Goal: Information Seeking & Learning: Learn about a topic

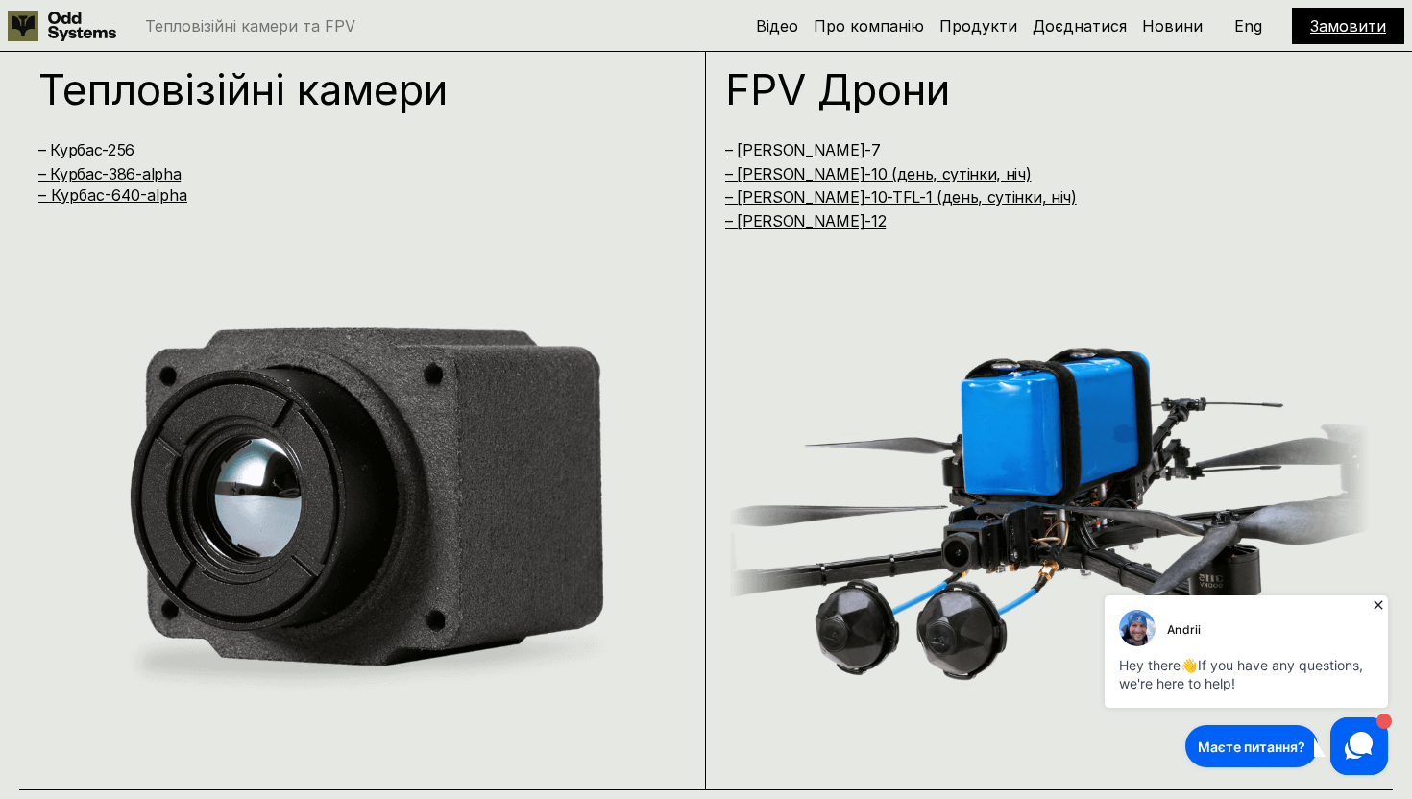
scroll to position [1605, 0]
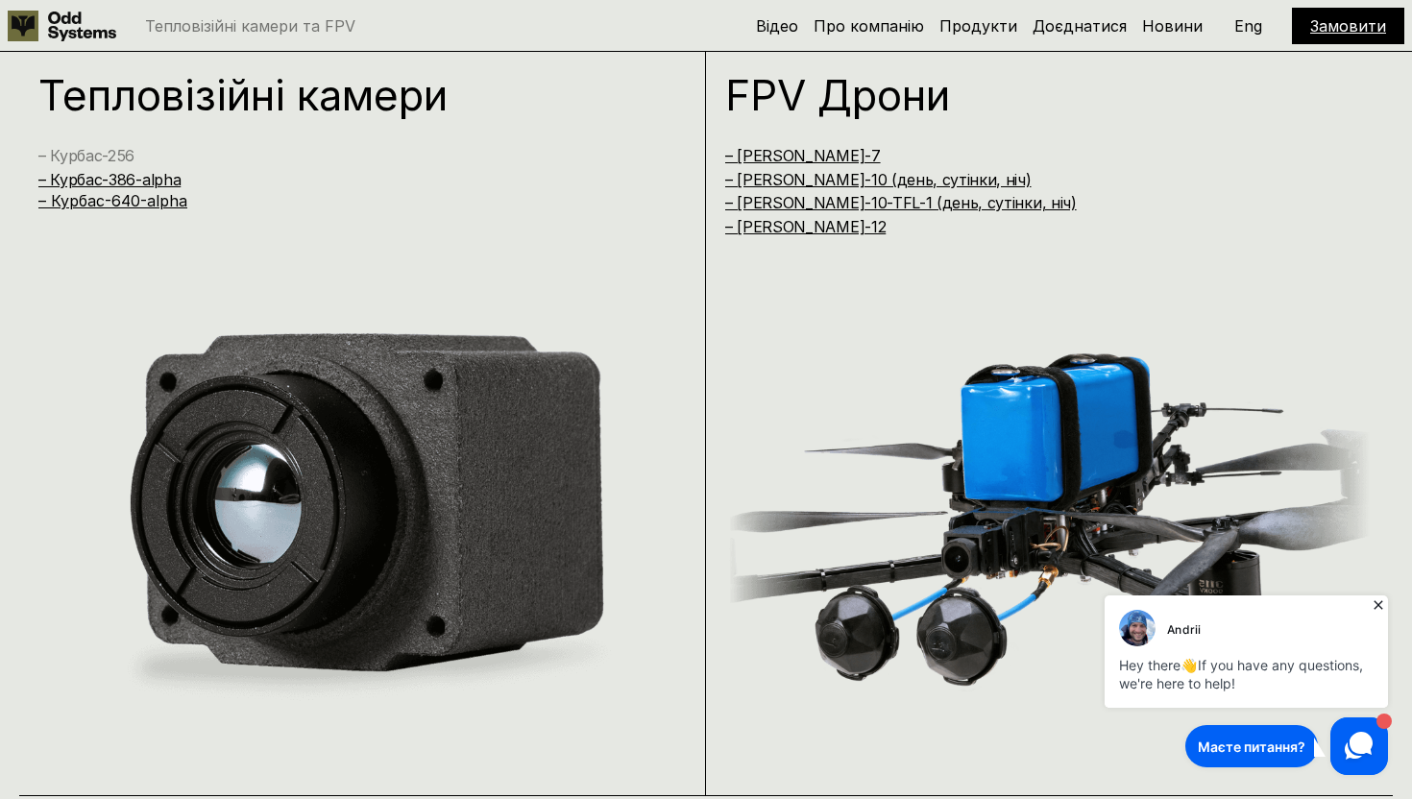
click at [103, 151] on link "– Курбас-256" at bounding box center [86, 155] width 96 height 19
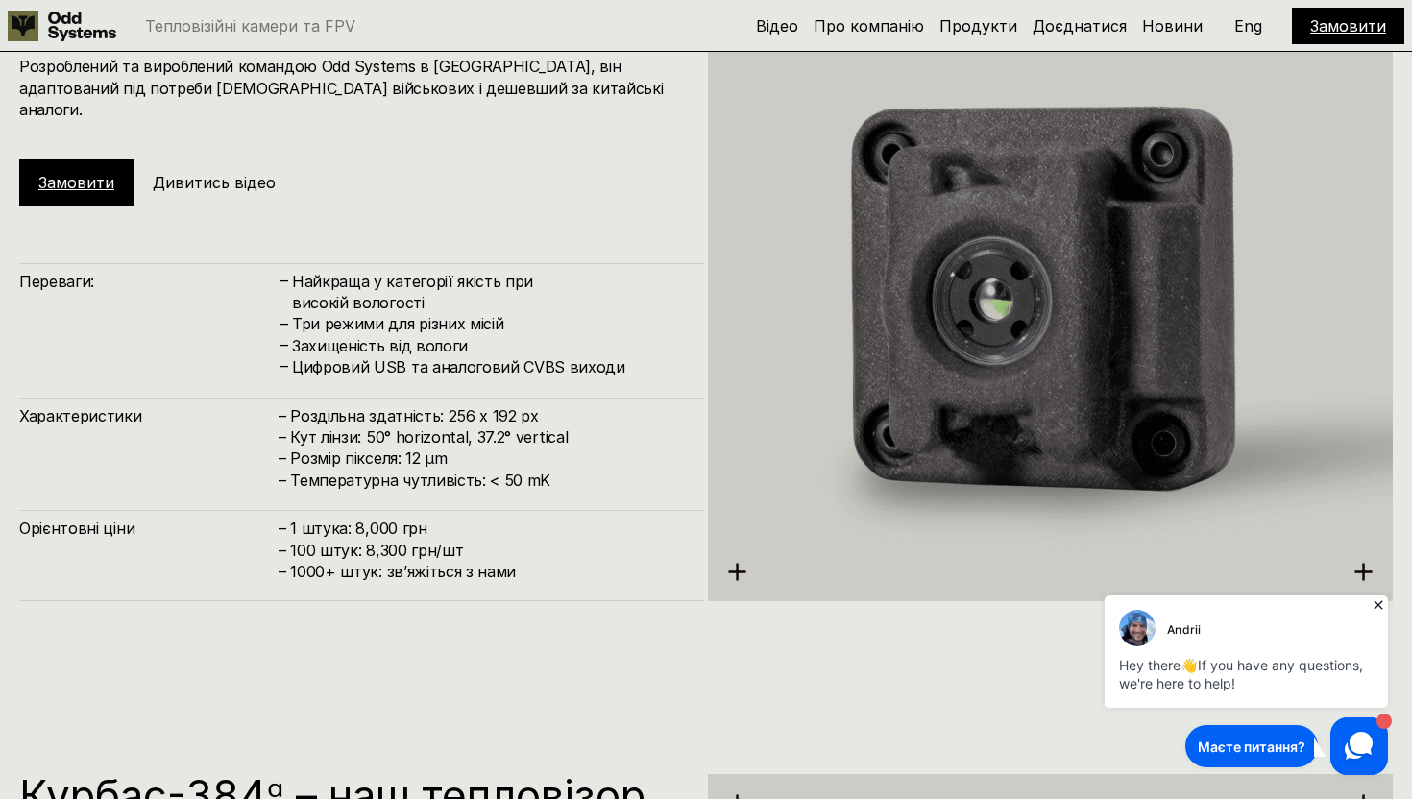
scroll to position [2379, 0]
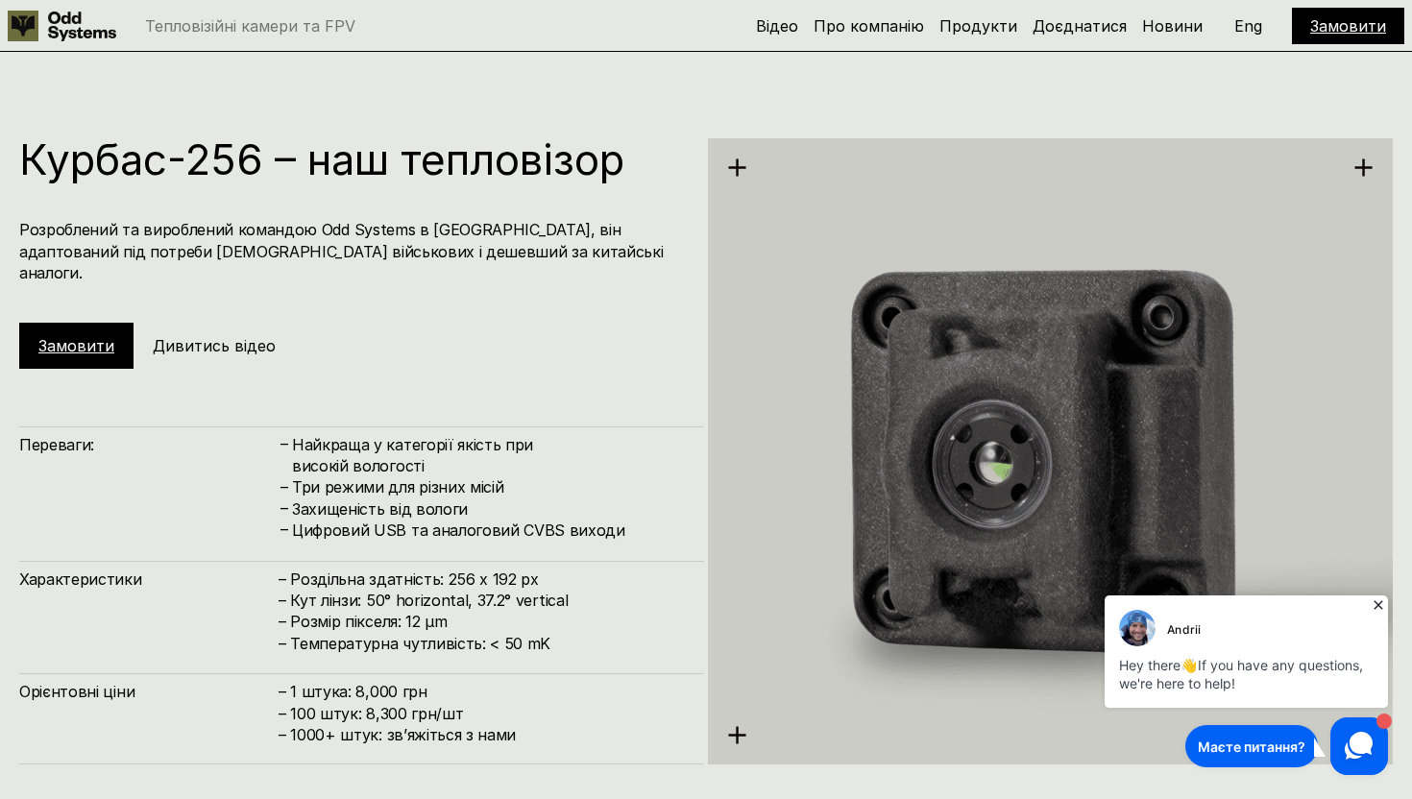
click at [560, 133] on div "Курбас-256 – наш тепловізор Розроблений та вироблений командою Odd Systems в Ук…" at bounding box center [706, 422] width 1412 height 799
click at [1254, 22] on p "Eng" at bounding box center [1249, 25] width 28 height 15
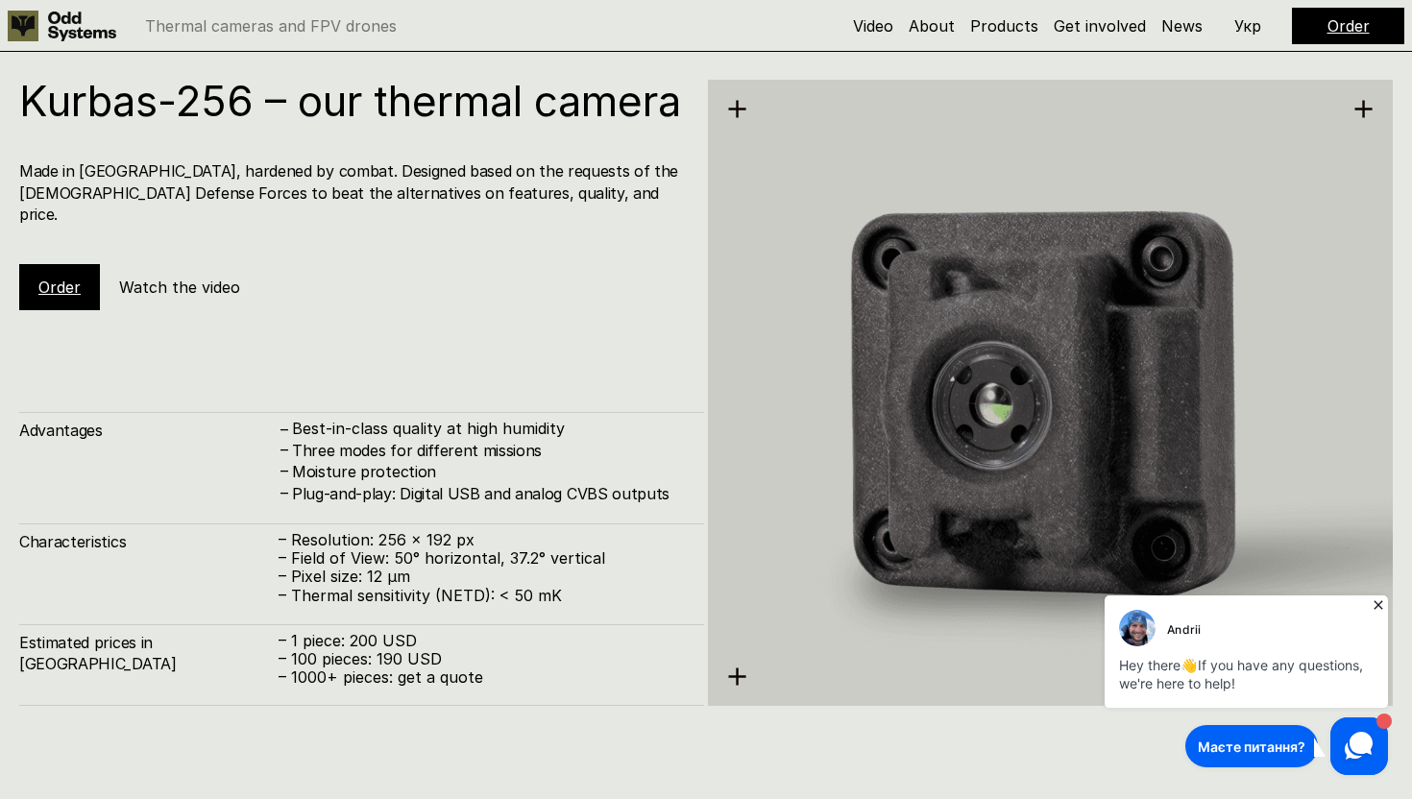
scroll to position [2610, 0]
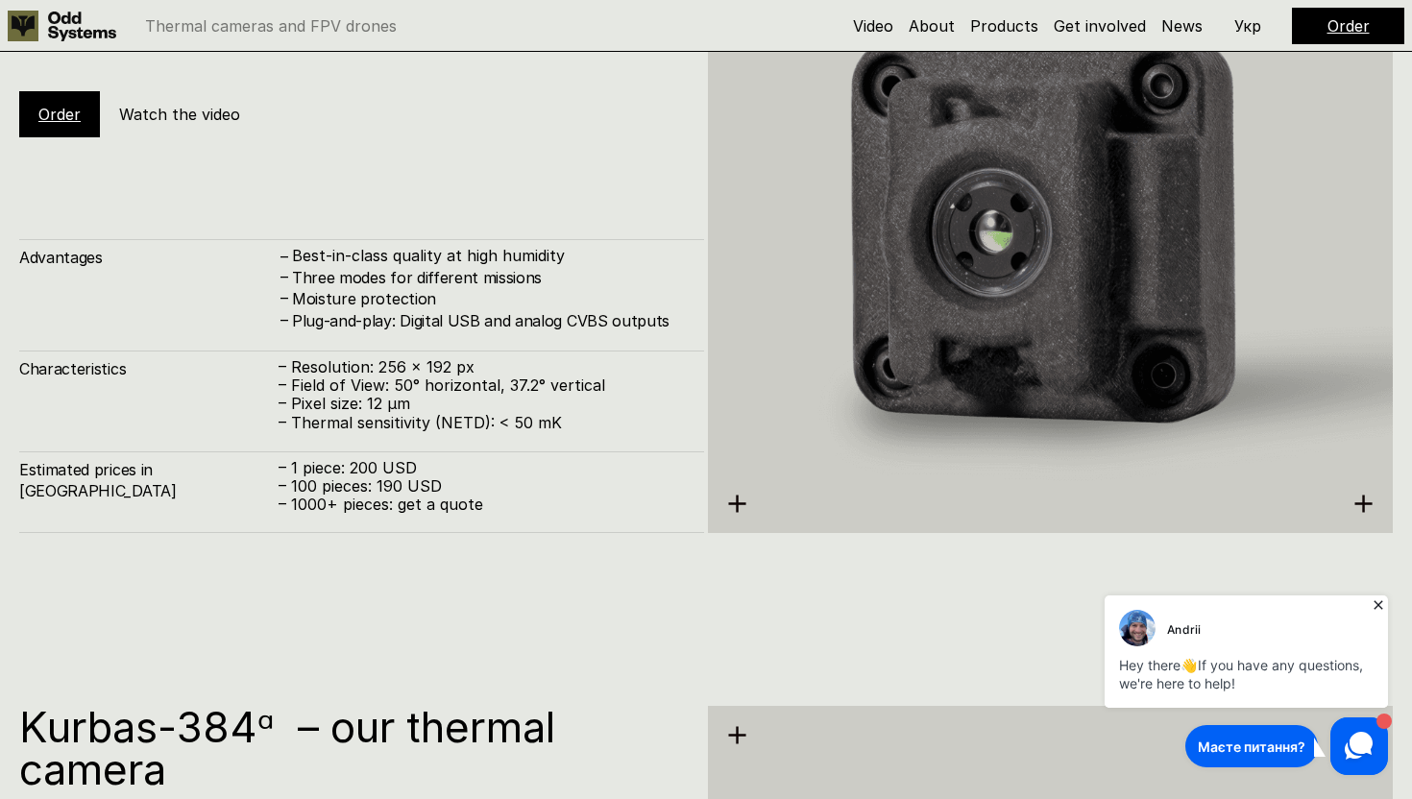
drag, startPoint x: 291, startPoint y: 316, endPoint x: 649, endPoint y: 321, distance: 358.4
click at [649, 321] on div "– Plug-and-play: Digital USB and analog CVBS outputs" at bounding box center [482, 320] width 406 height 21
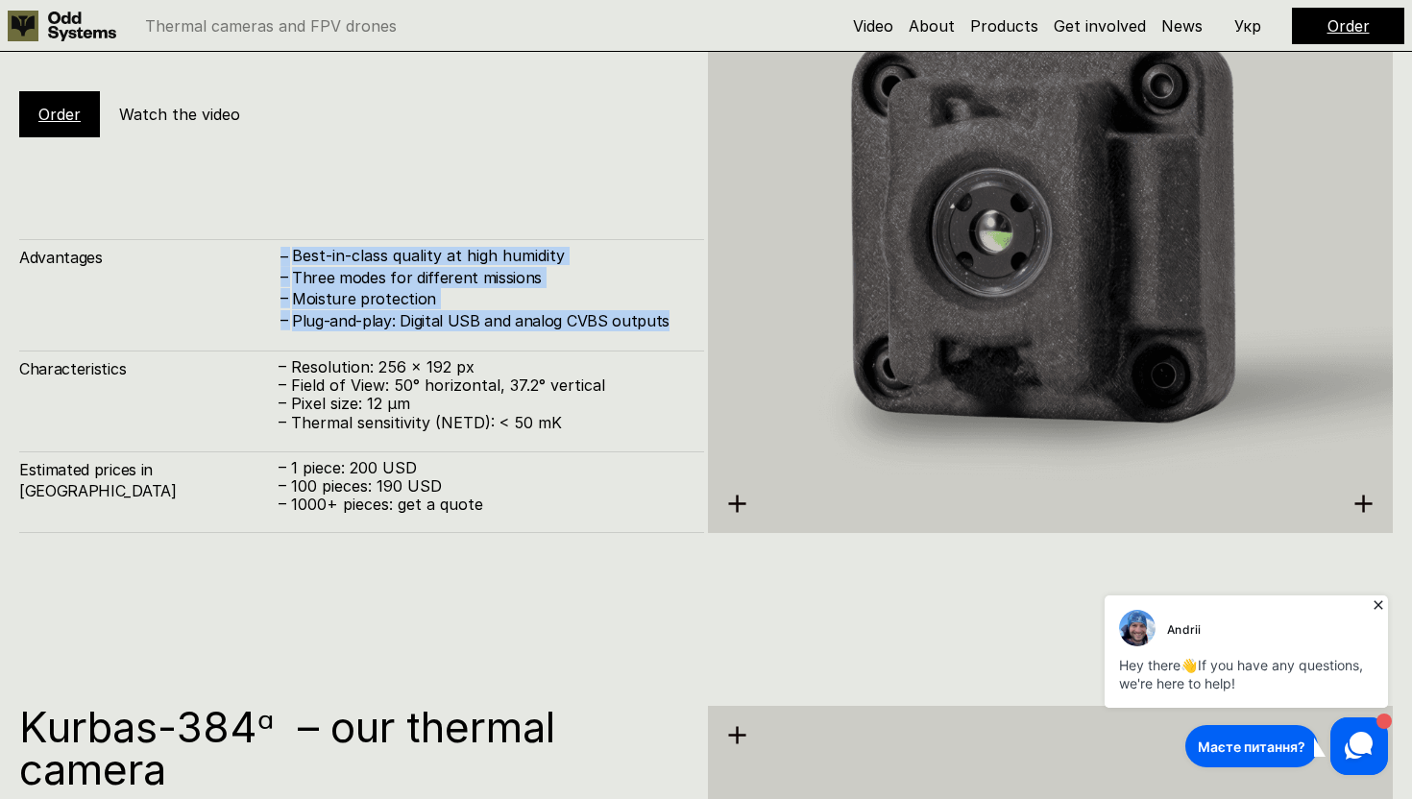
drag, startPoint x: 665, startPoint y: 321, endPoint x: 268, endPoint y: 252, distance: 402.8
click at [268, 252] on div "Advantages – Best-in-class quality at high humidity – Three modes for different…" at bounding box center [361, 285] width 685 height 92
copy div "– Best-in-class quality at high humidity – Three modes for different missions –…"
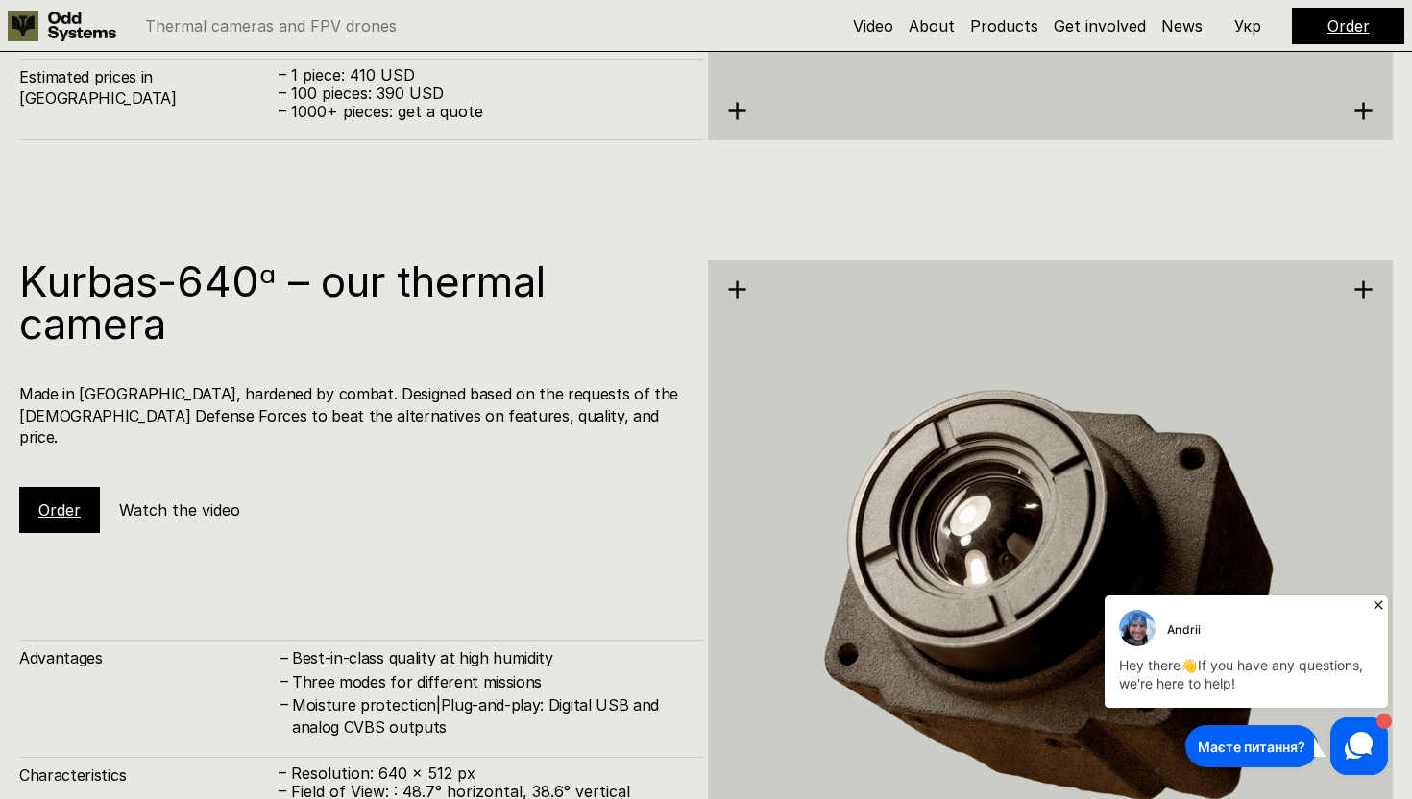
scroll to position [3941, 0]
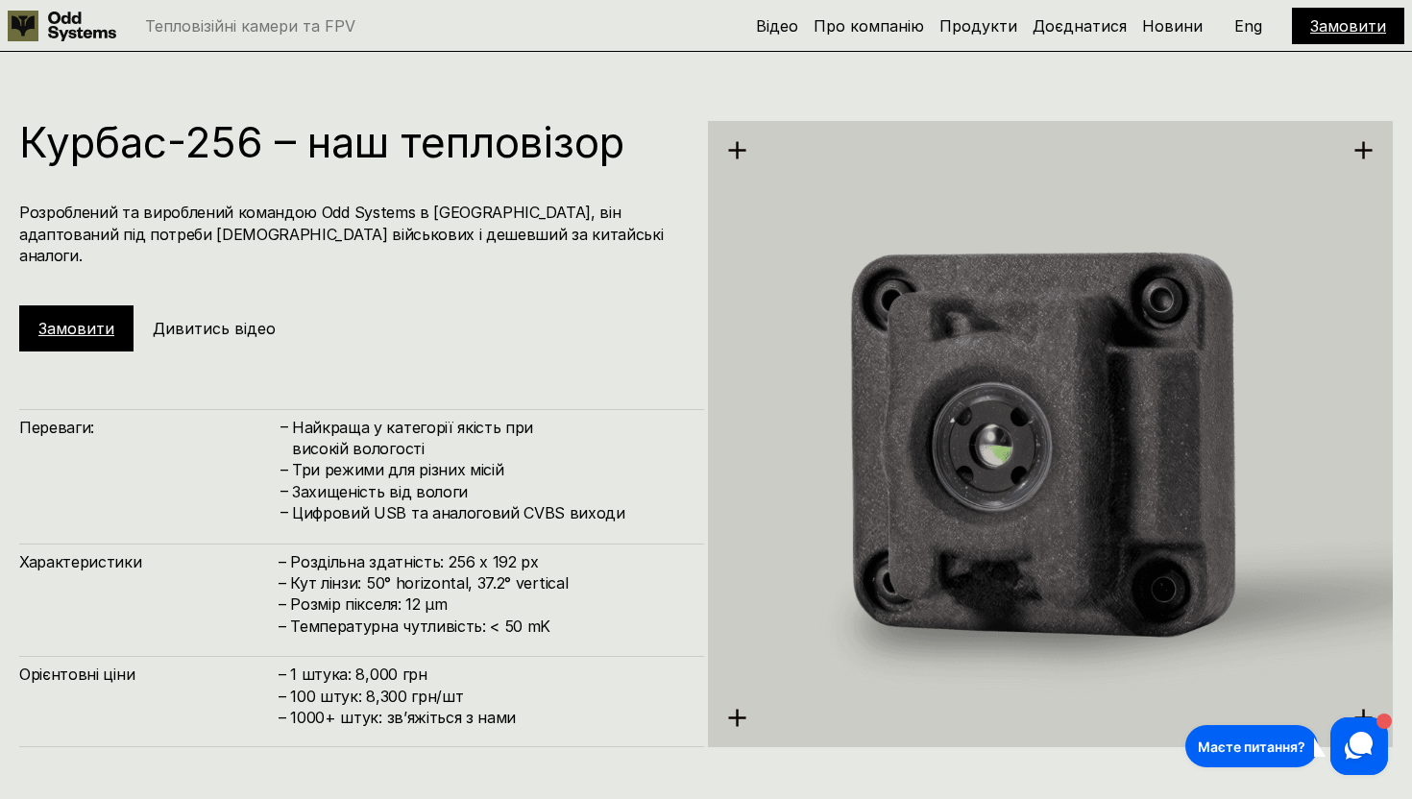
scroll to position [2397, 0]
click at [290, 570] on h4 "– Роздільна здатність: 256 x 192 px – Кут лінзи: 50° horizontal, 37.2° vertical…" at bounding box center [482, 593] width 406 height 86
click at [1241, 30] on p "Eng" at bounding box center [1249, 25] width 28 height 15
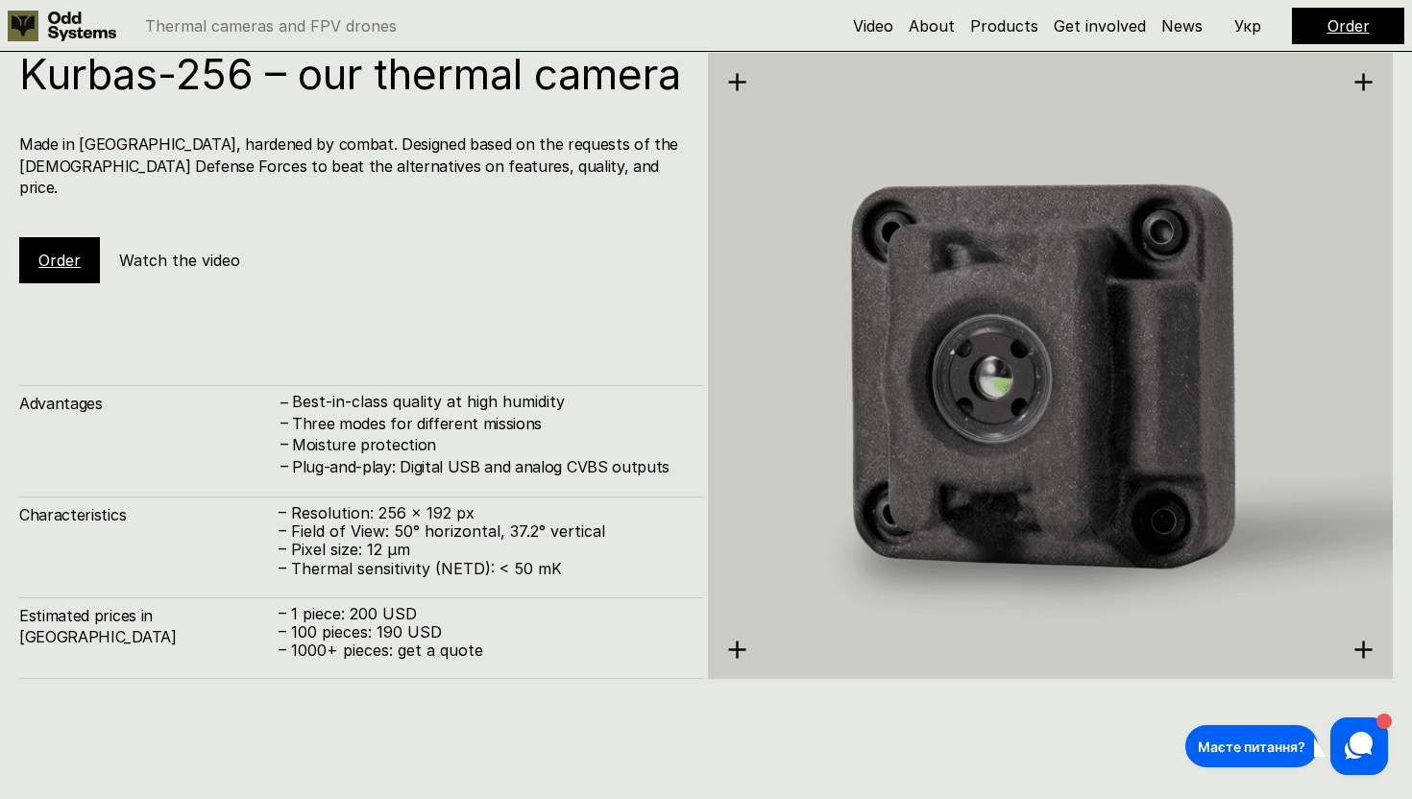
scroll to position [2435, 0]
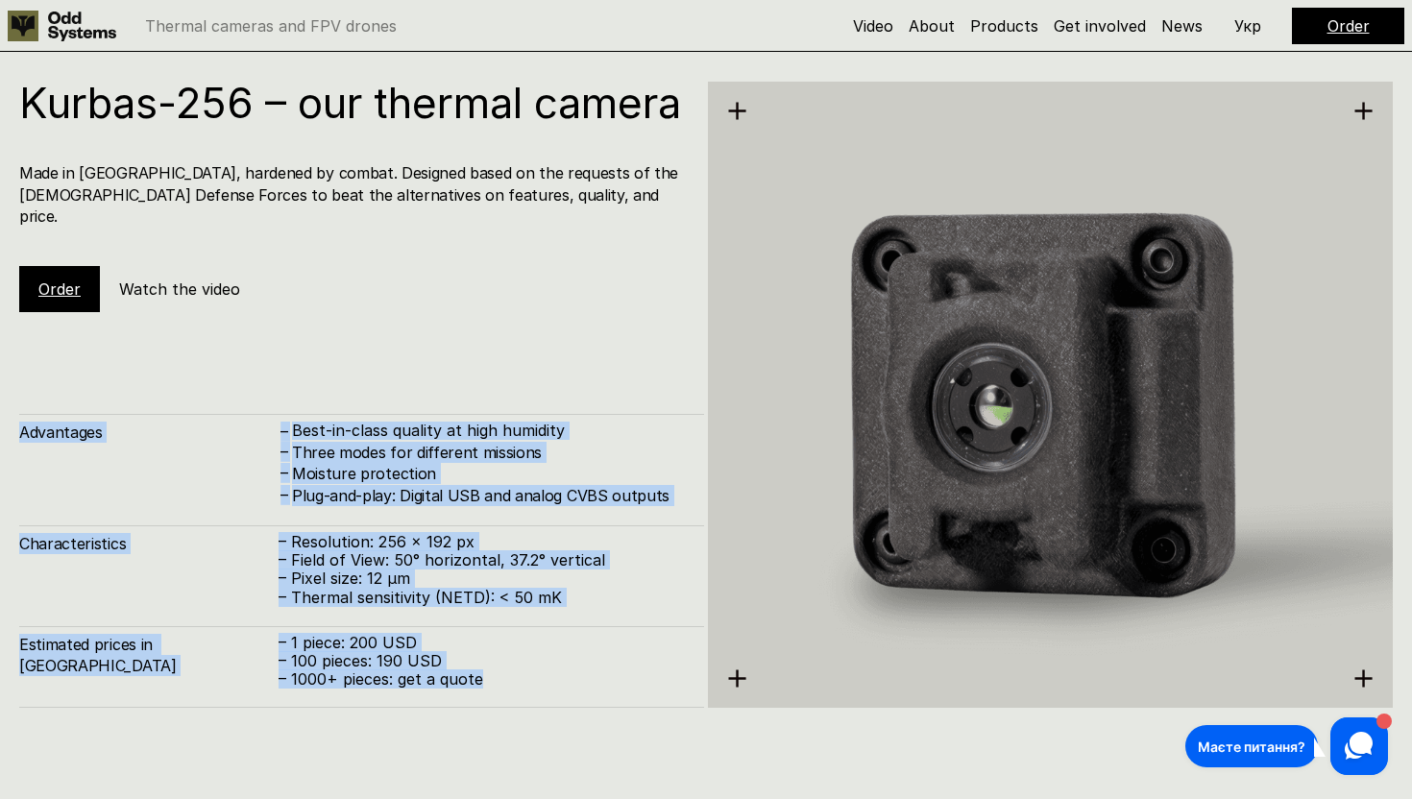
drag, startPoint x: 18, startPoint y: 432, endPoint x: 533, endPoint y: 685, distance: 573.6
click at [533, 685] on div "Advantages – Best-in-class quality at high humidity – Three modes for different…" at bounding box center [361, 561] width 685 height 295
copy div "Advantages – Best-in-class quality at high humidity – Three modes for different…"
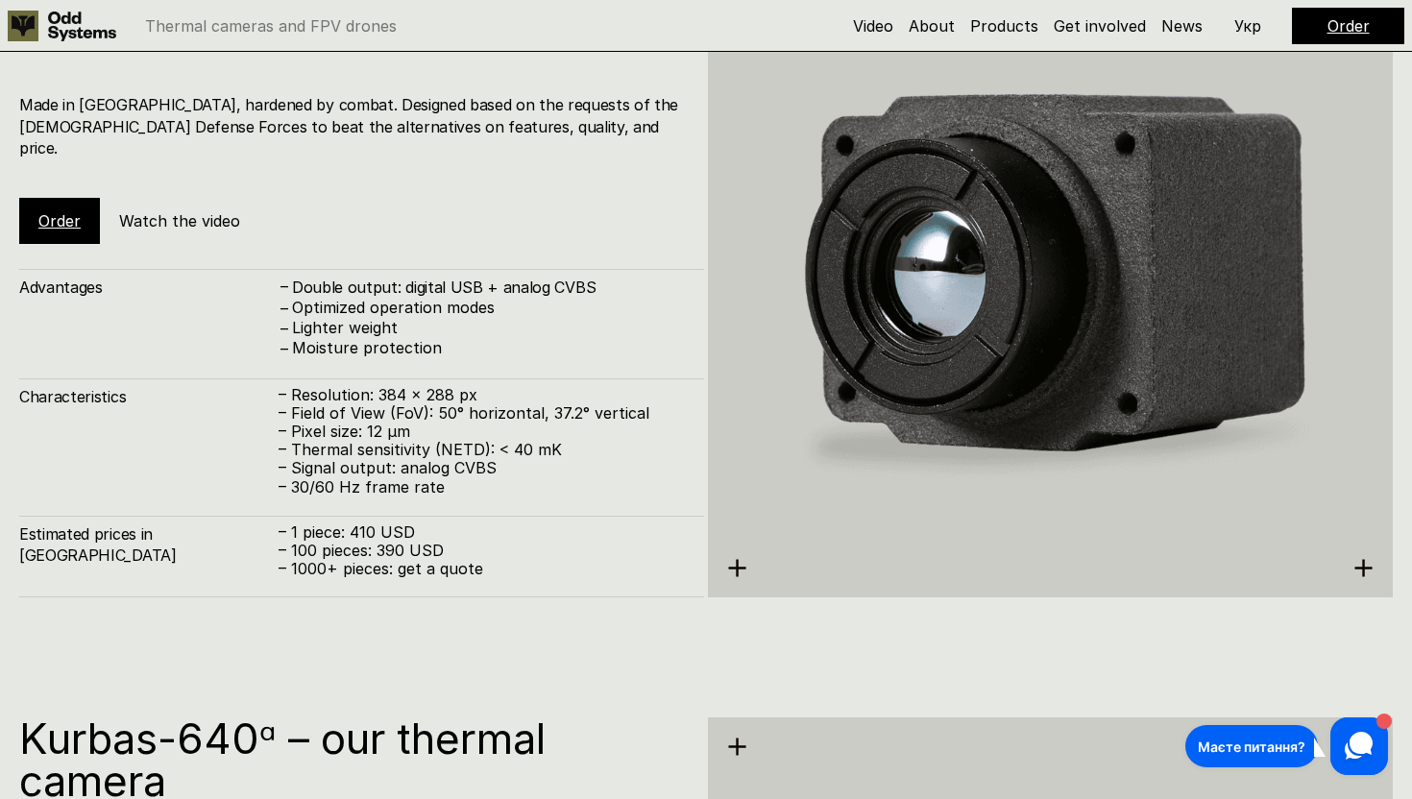
scroll to position [3803, 0]
